Goal: Task Accomplishment & Management: Manage account settings

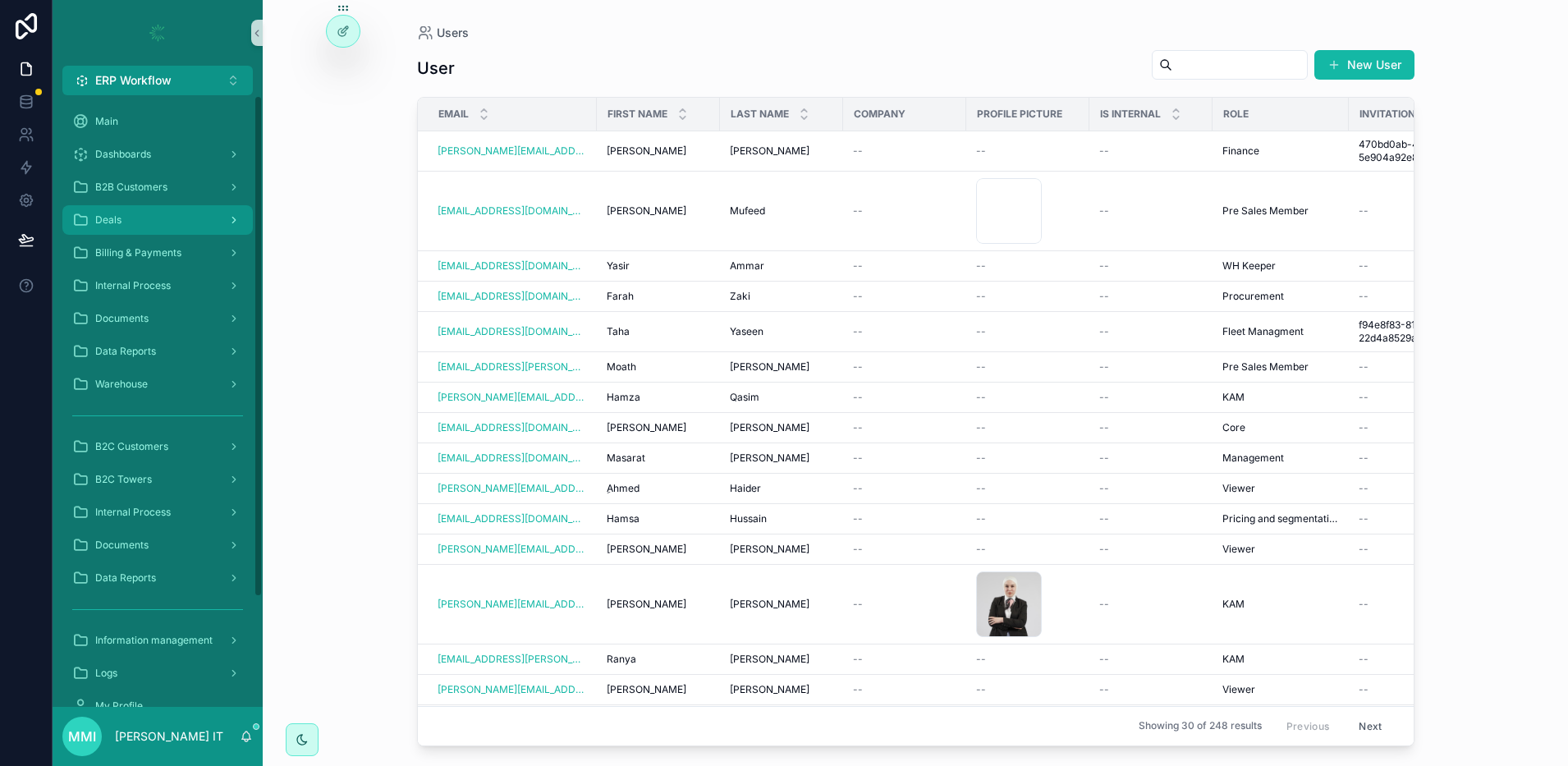
click at [157, 206] on div "Deals" at bounding box center [158, 219] width 171 height 26
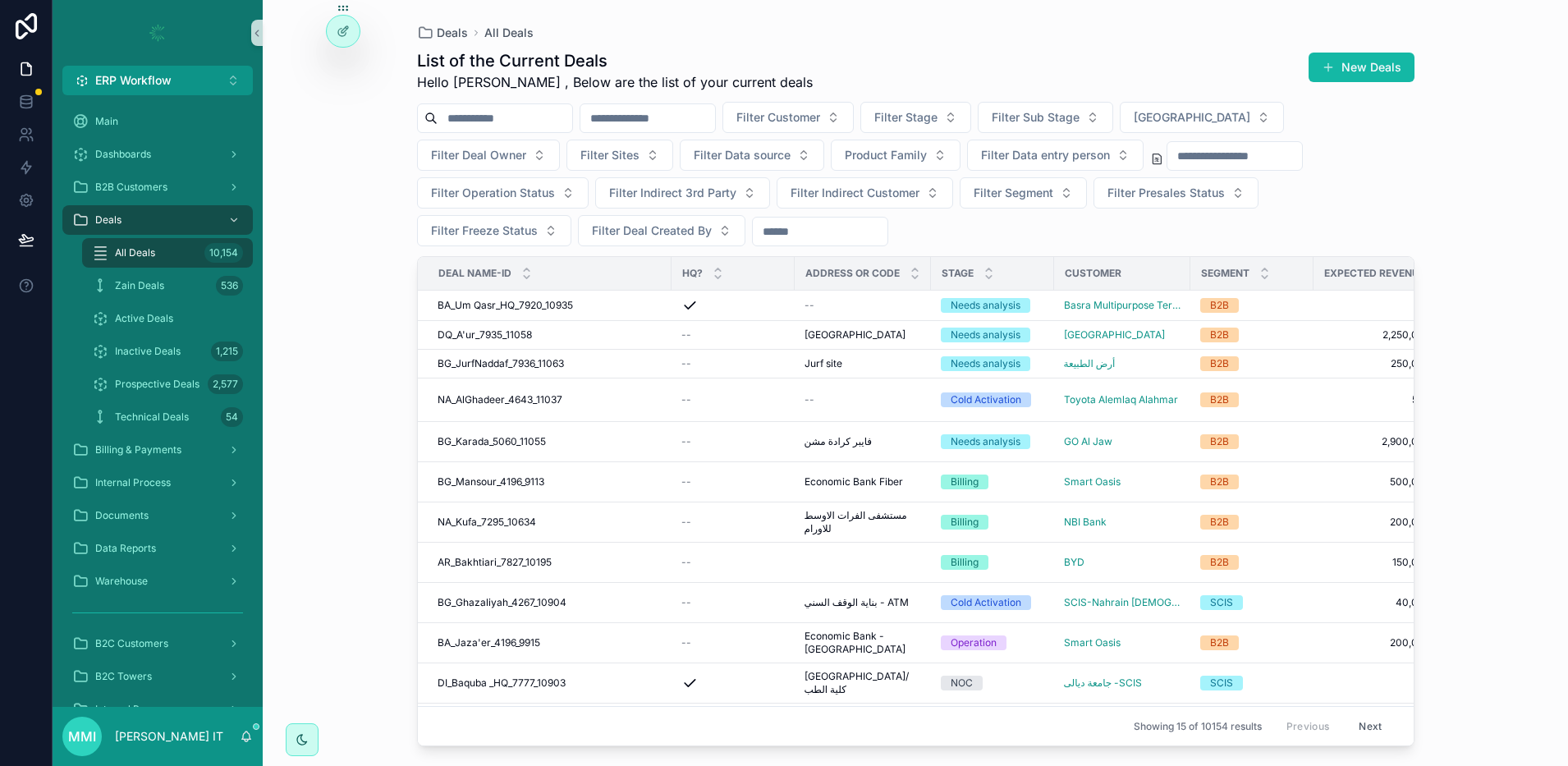
click at [682, 104] on div "scrollable content" at bounding box center [648, 118] width 136 height 29
click at [686, 107] on input "scrollable content" at bounding box center [648, 118] width 135 height 23
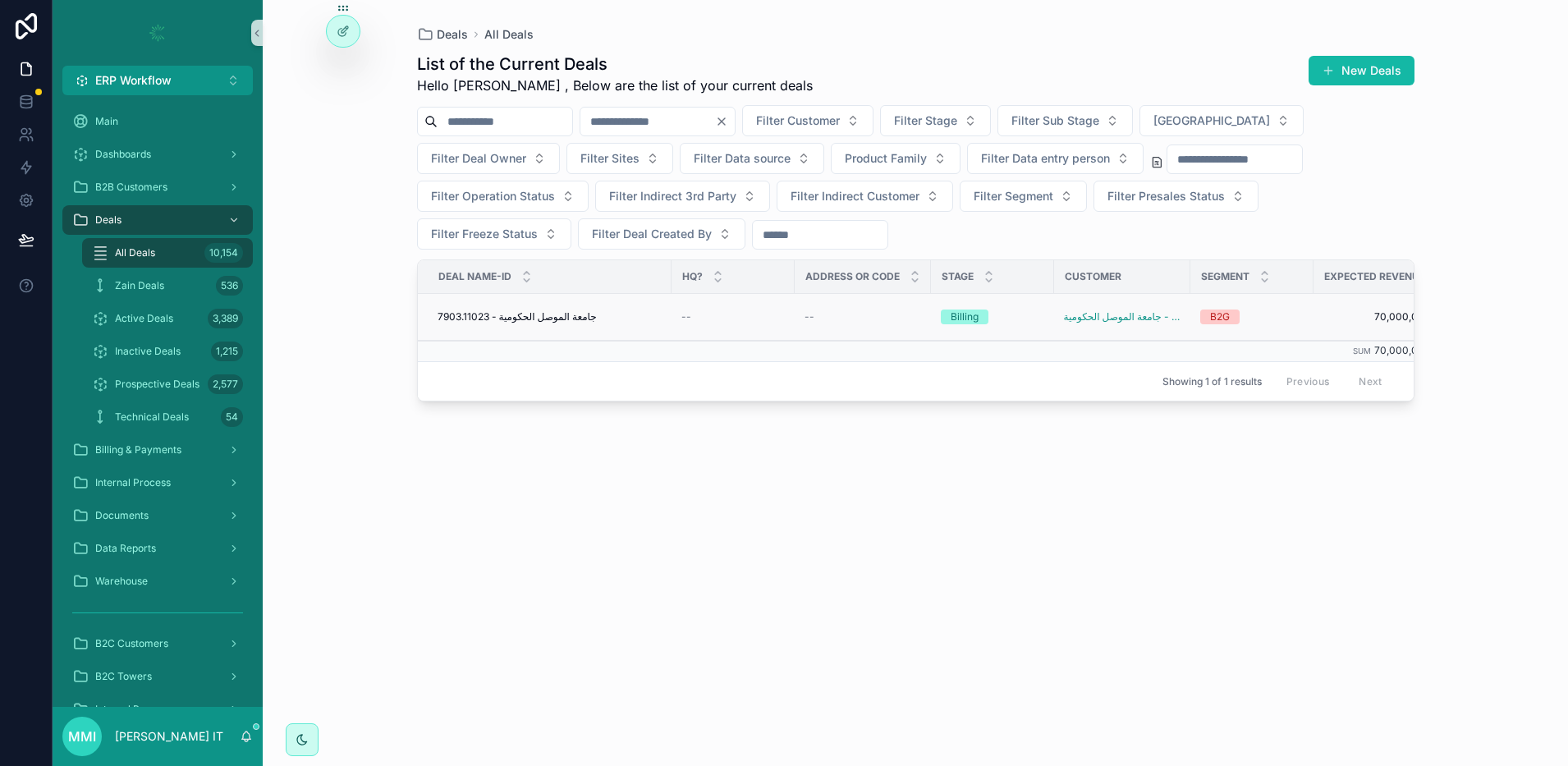
type input "*****"
click at [542, 318] on span "جامعة الموصل الحكومية - 7903.11023" at bounding box center [516, 317] width 159 height 13
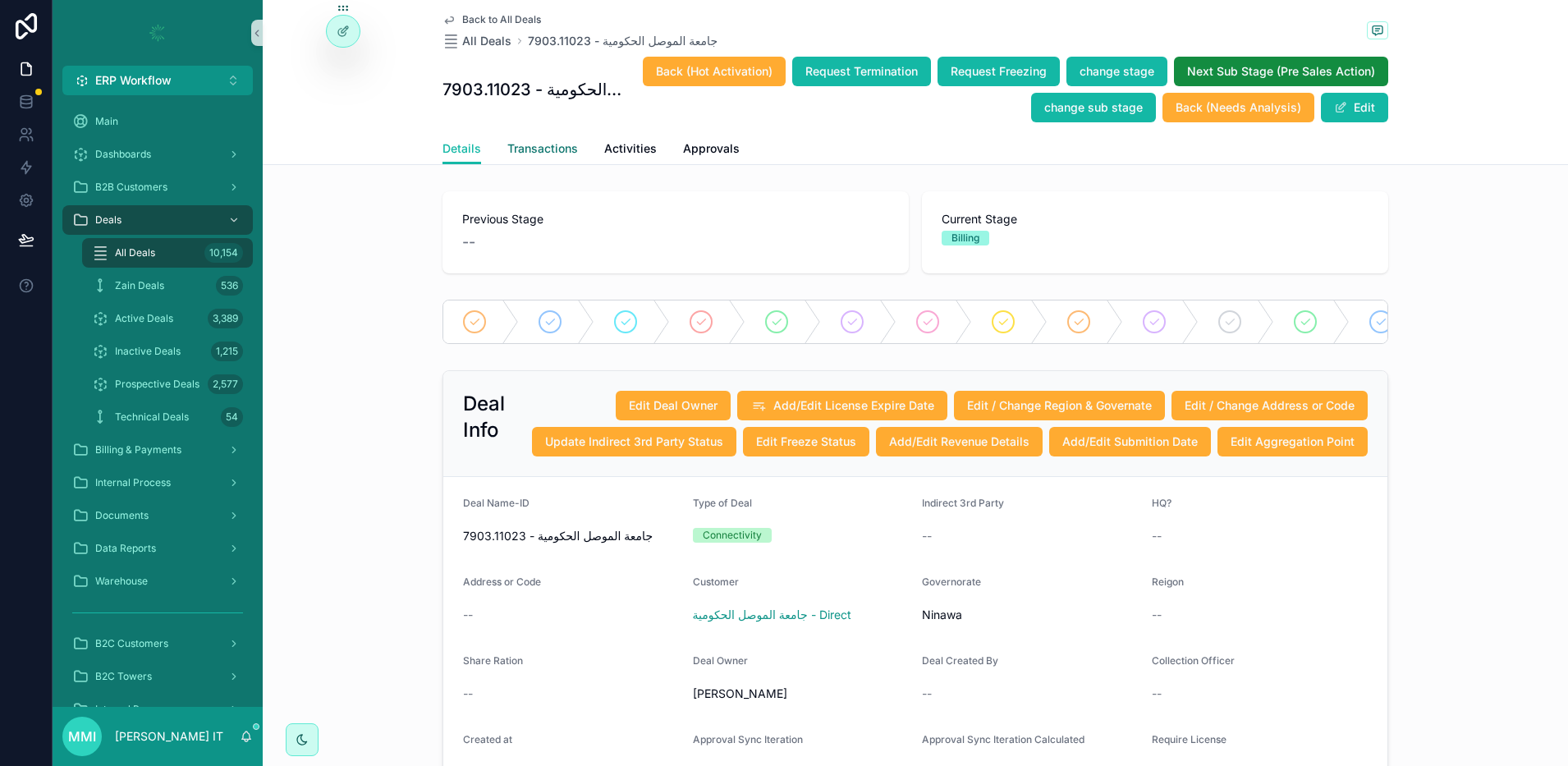
click at [538, 143] on span "Transactions" at bounding box center [543, 148] width 71 height 16
